Goal: Task Accomplishment & Management: Manage account settings

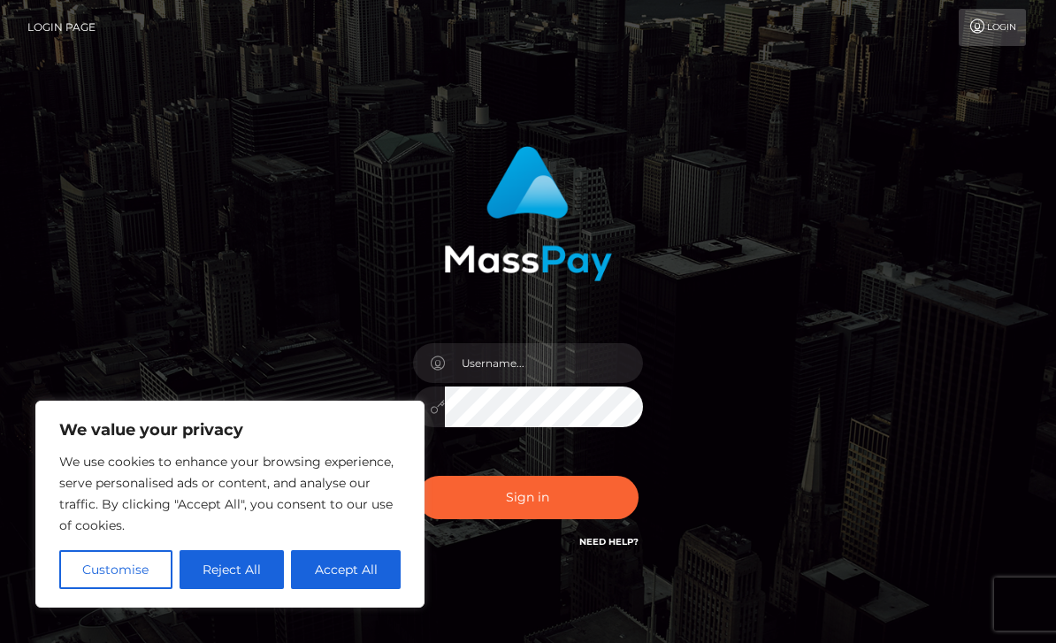
click at [719, 276] on div at bounding box center [528, 207] width 385 height 149
click at [578, 355] on input "text" at bounding box center [544, 363] width 198 height 40
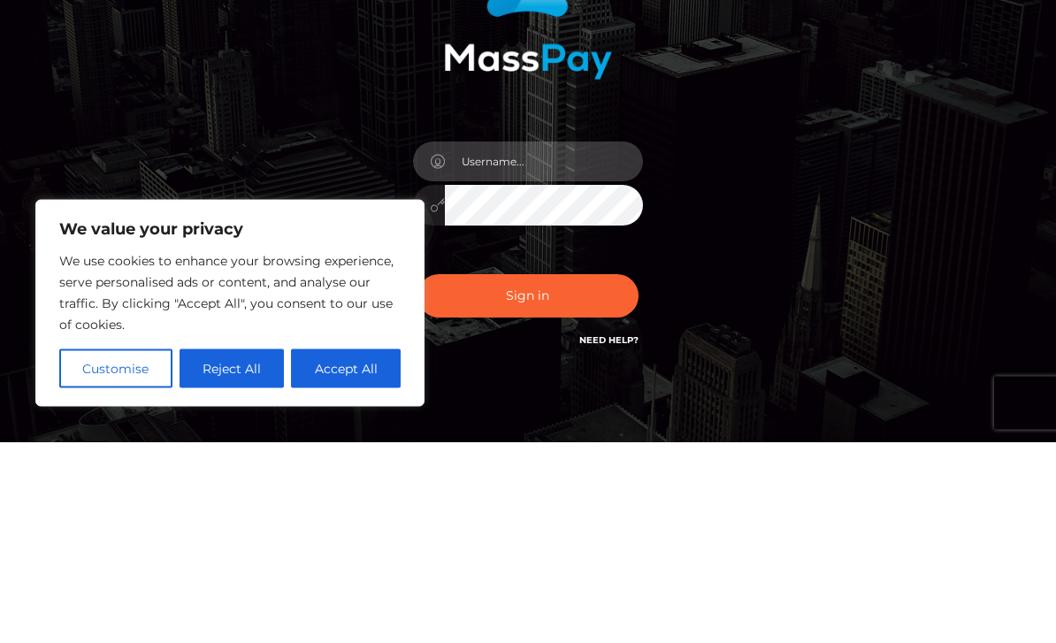
type input "aW5kaWdvZ29tb3VudG95YUBnbWFpbC5jb20="
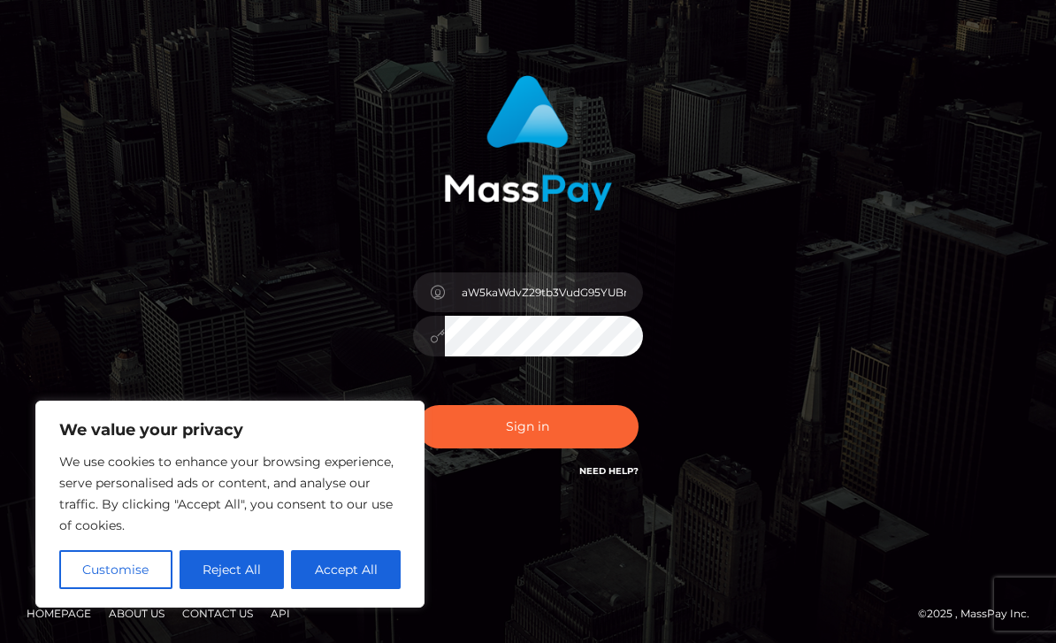
click at [572, 436] on button "Sign in" at bounding box center [528, 426] width 221 height 43
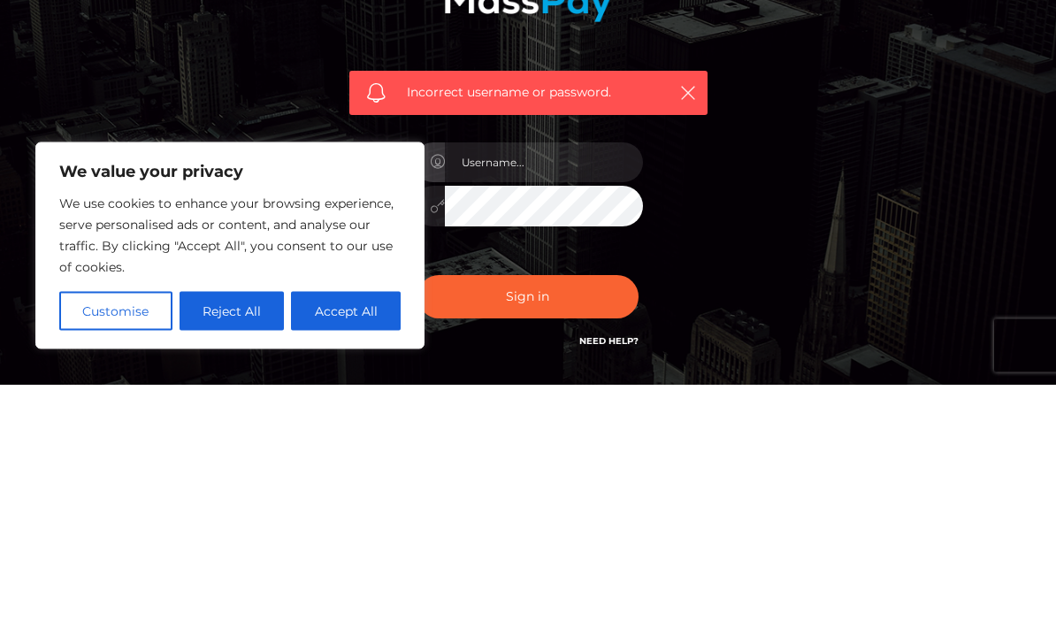
click at [843, 147] on div "Incorrect username or password." at bounding box center [528, 387] width 849 height 509
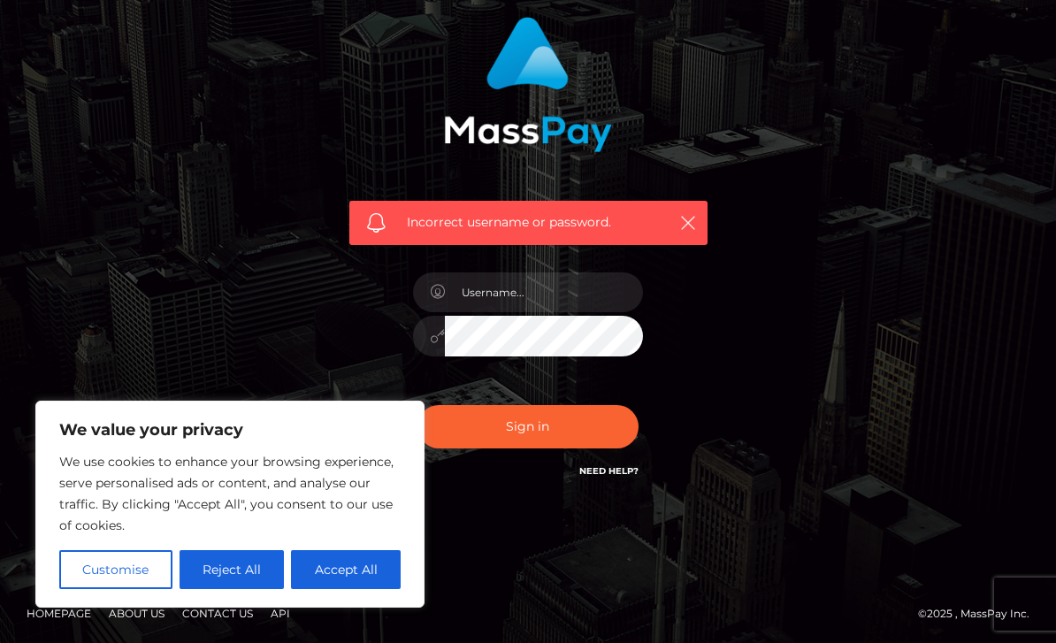
click at [572, 228] on span "Incorrect username or password." at bounding box center [533, 222] width 252 height 19
click at [606, 279] on input "text" at bounding box center [544, 292] width 198 height 40
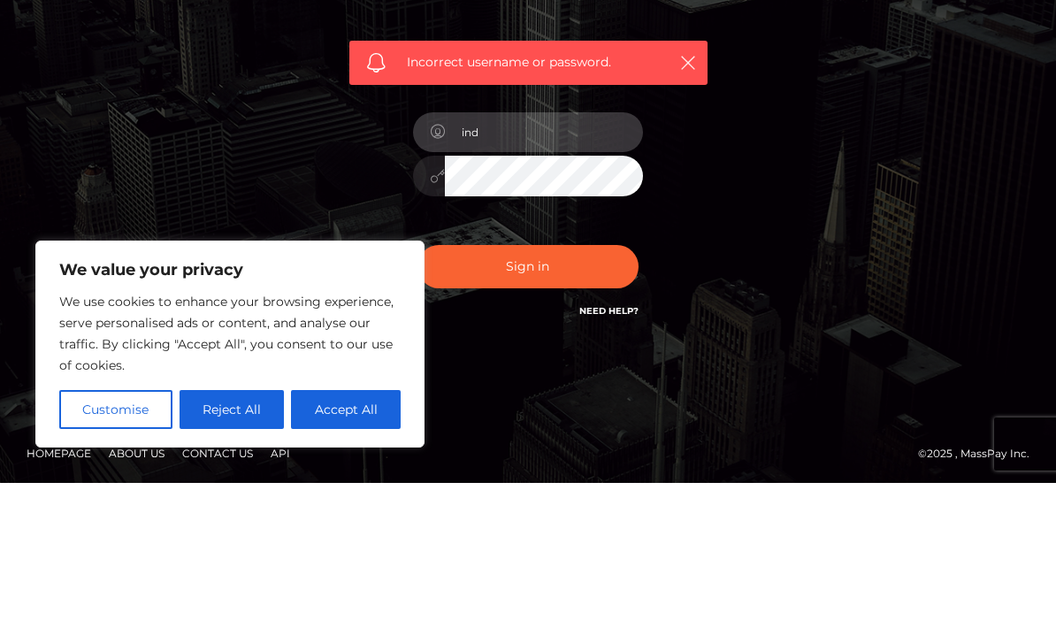
type input "[EMAIL_ADDRESS][DOMAIN_NAME]"
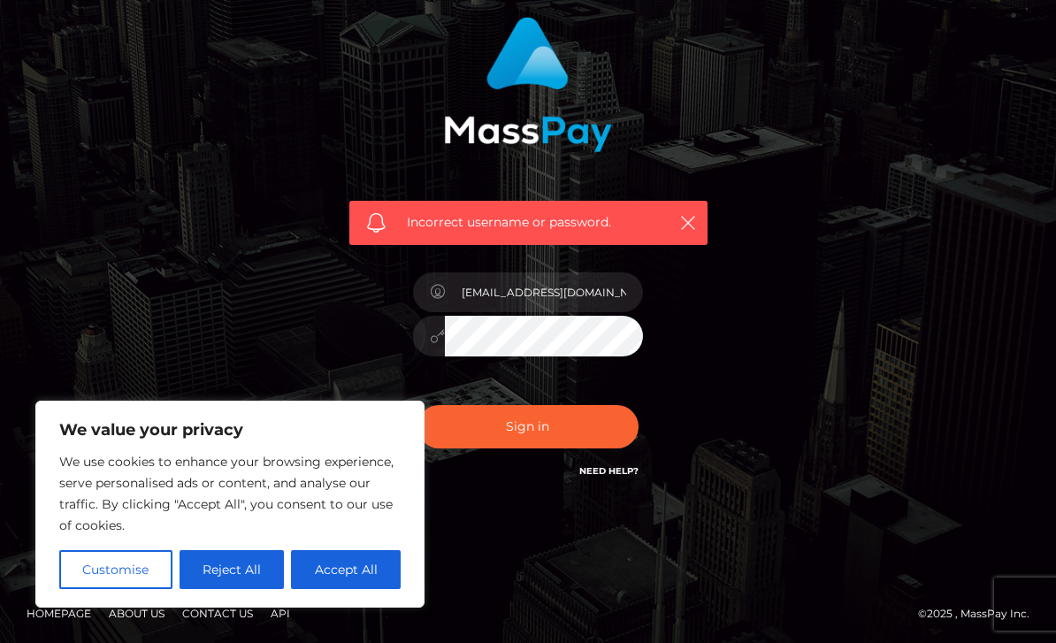
click at [340, 552] on button "Accept All" at bounding box center [346, 569] width 110 height 39
checkbox input "true"
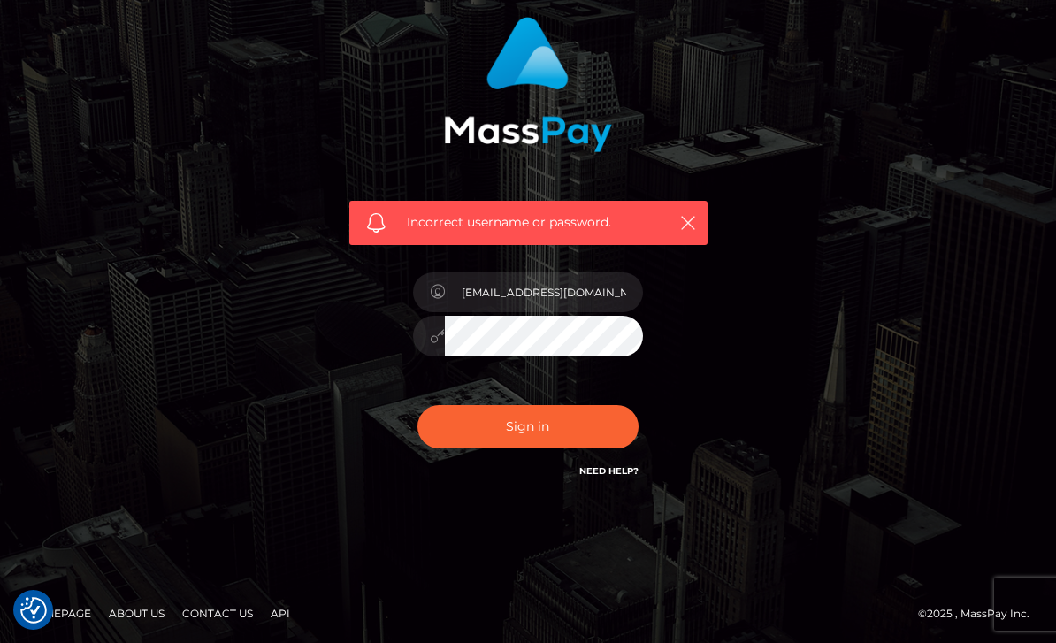
click at [595, 438] on button "Sign in" at bounding box center [528, 426] width 221 height 43
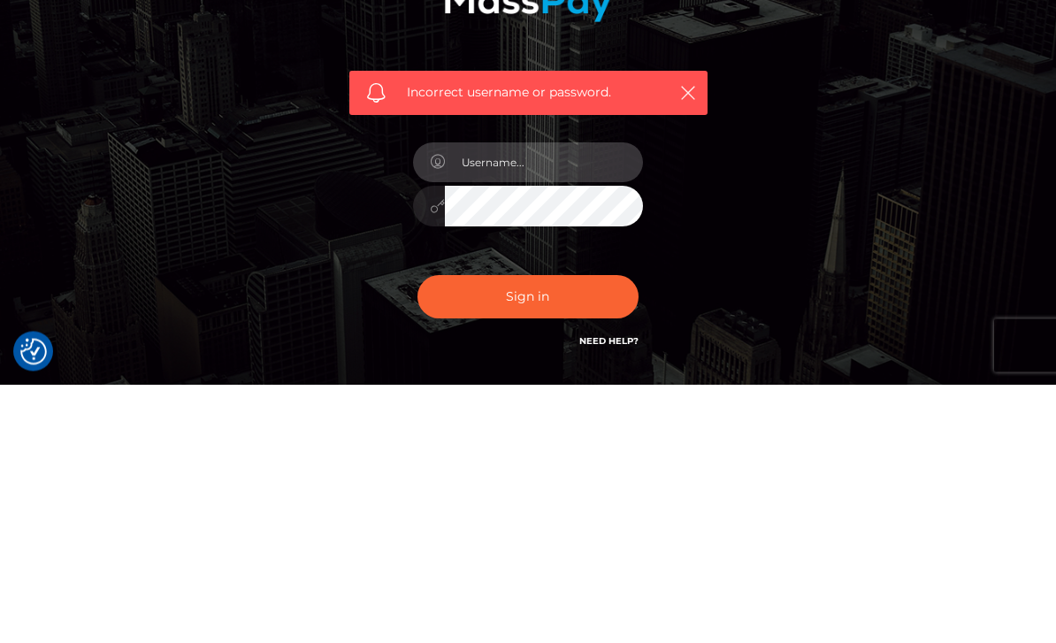
type input "indigogomountoya@gmail.com"
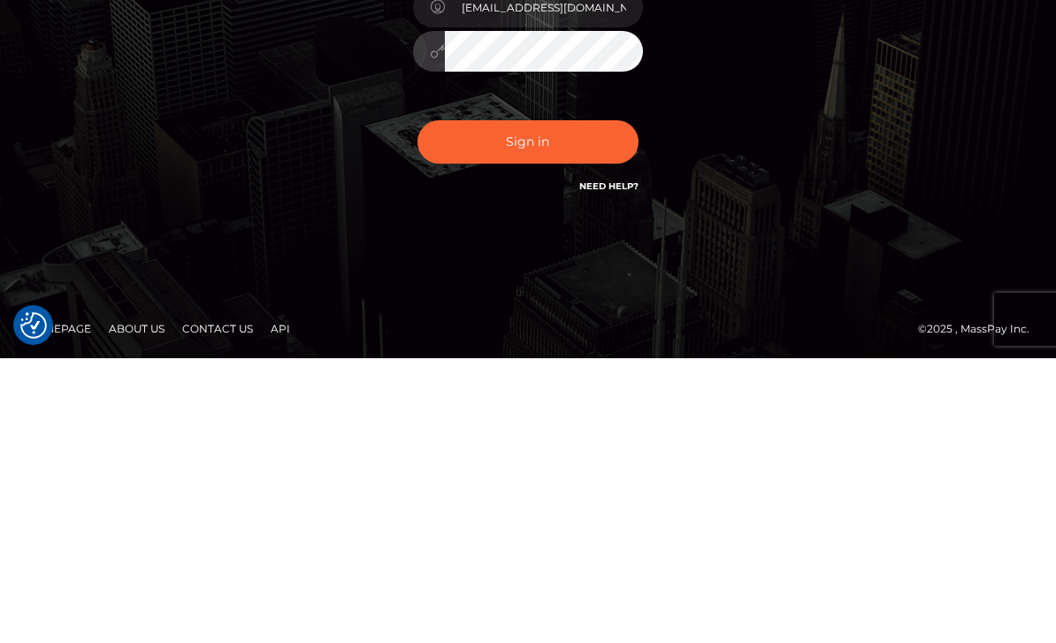
click at [941, 127] on div "Incorrect username or password. indigogomountoya@gmail.com" at bounding box center [528, 258] width 849 height 509
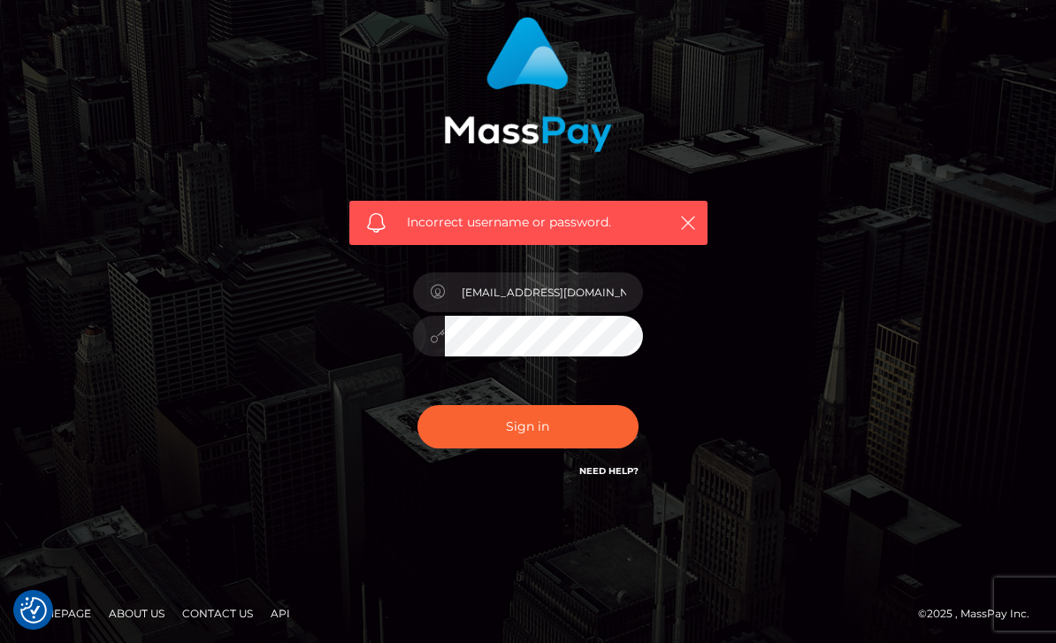
click at [625, 473] on link "Need Help?" at bounding box center [608, 471] width 59 height 12
click at [569, 405] on button "Sign in" at bounding box center [528, 426] width 221 height 43
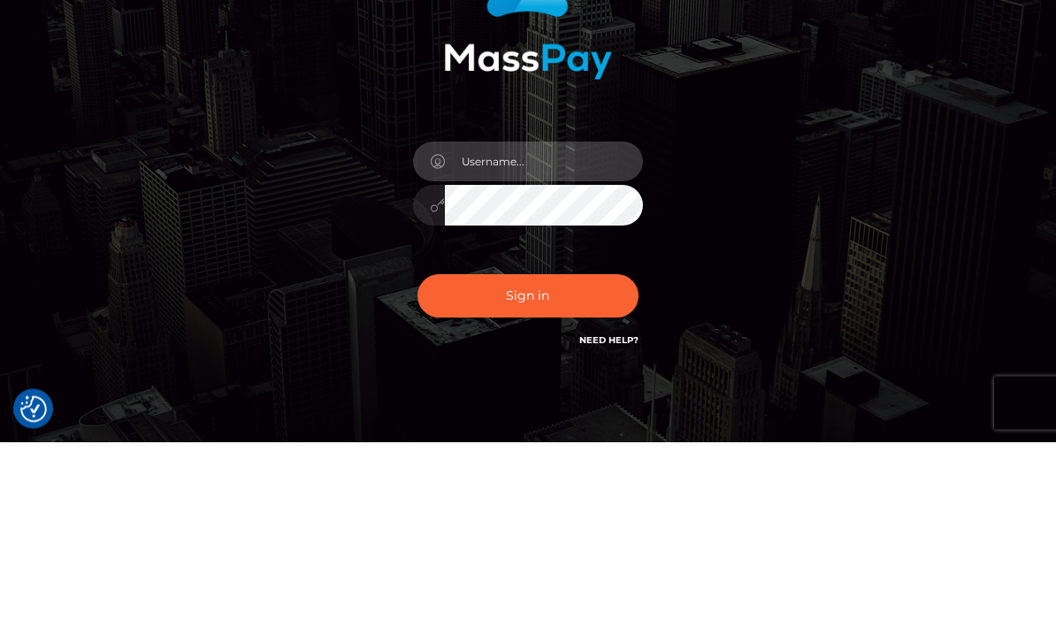
type input "indigogomountoya@gmail.com"
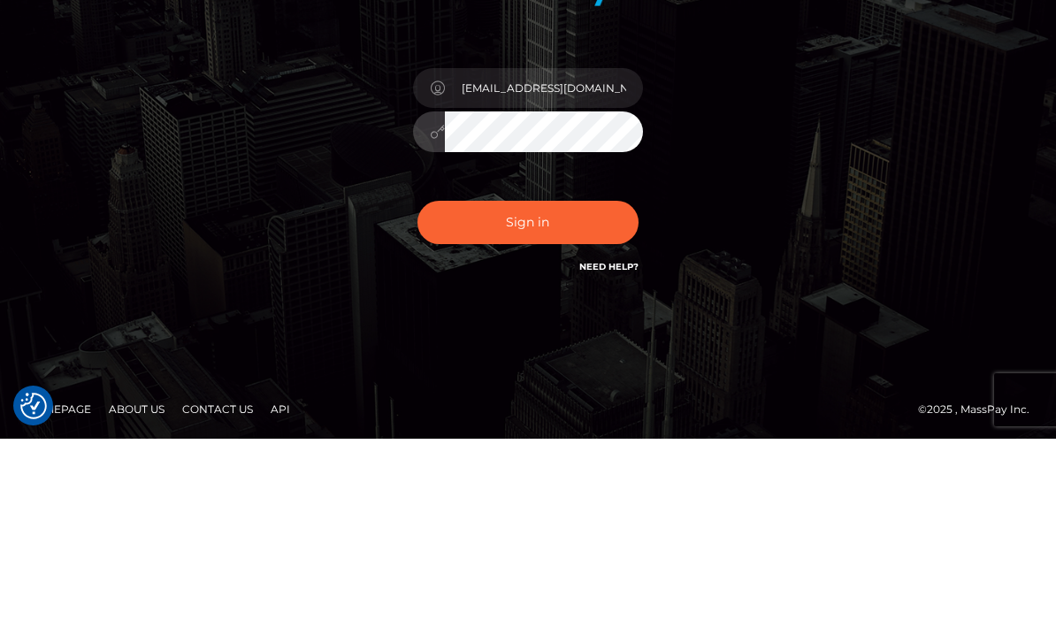
click at [595, 405] on button "Sign in" at bounding box center [528, 426] width 221 height 43
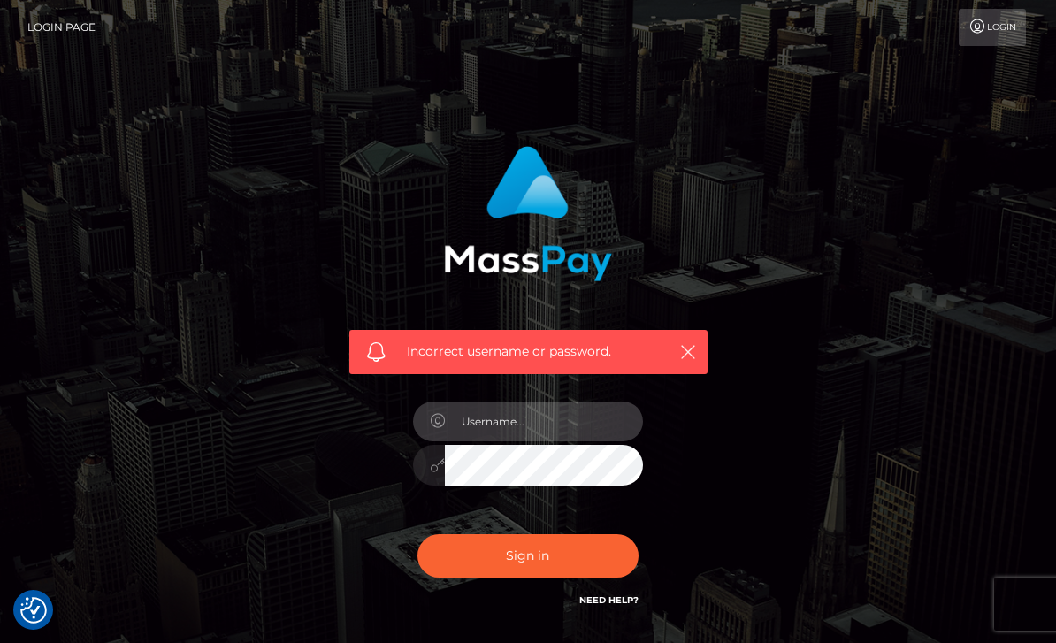
click at [588, 413] on input "text" at bounding box center [544, 422] width 198 height 40
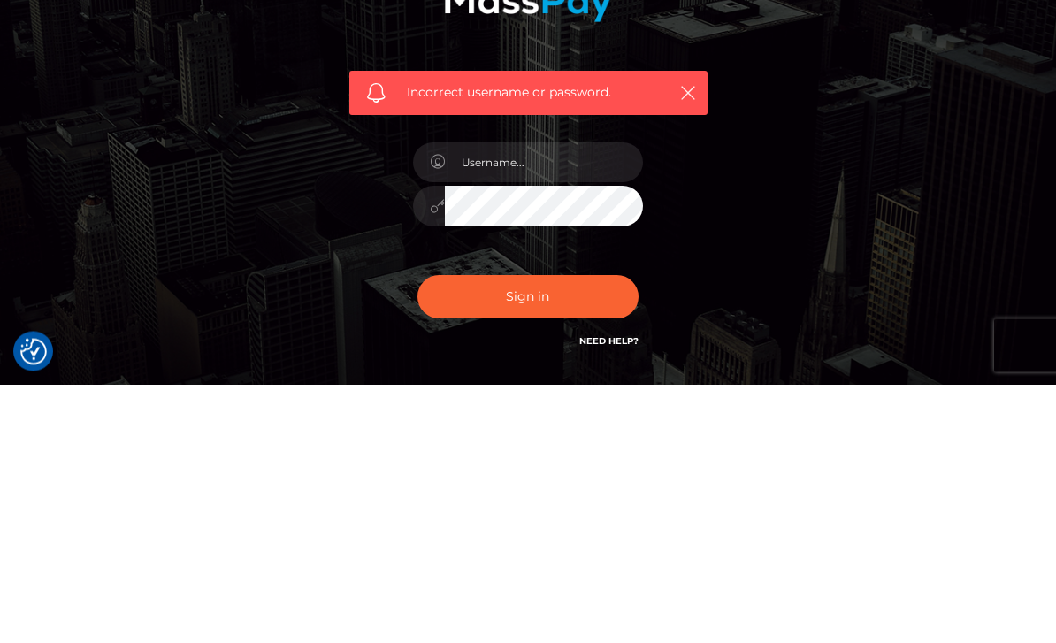
scroll to position [129, 0]
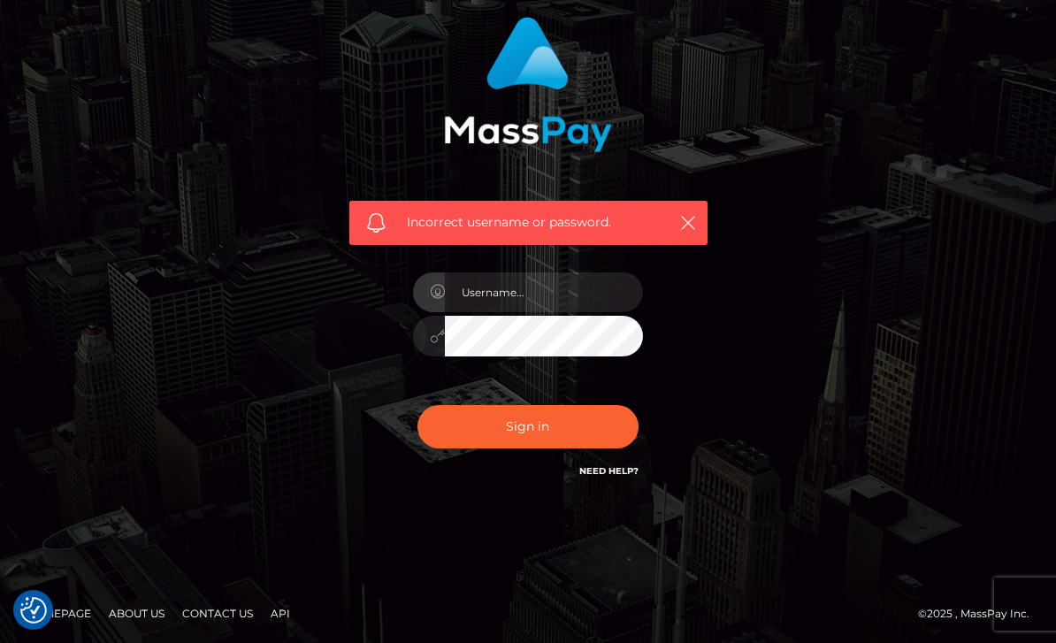
click at [628, 637] on footer "Homepage About Us Contact Us API © 2025 , MassPay Inc." at bounding box center [528, 614] width 1056 height 62
